Goal: Check status: Check status

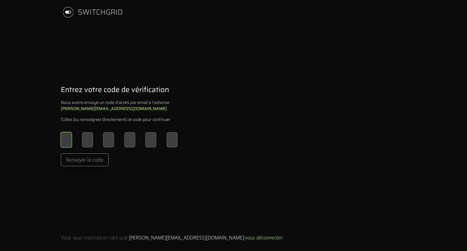
click at [70, 139] on input "Please enter OTP character 1" at bounding box center [66, 139] width 11 height 15
type input "*"
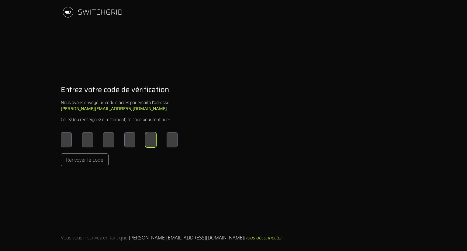
type input "*"
